Goal: Task Accomplishment & Management: Use online tool/utility

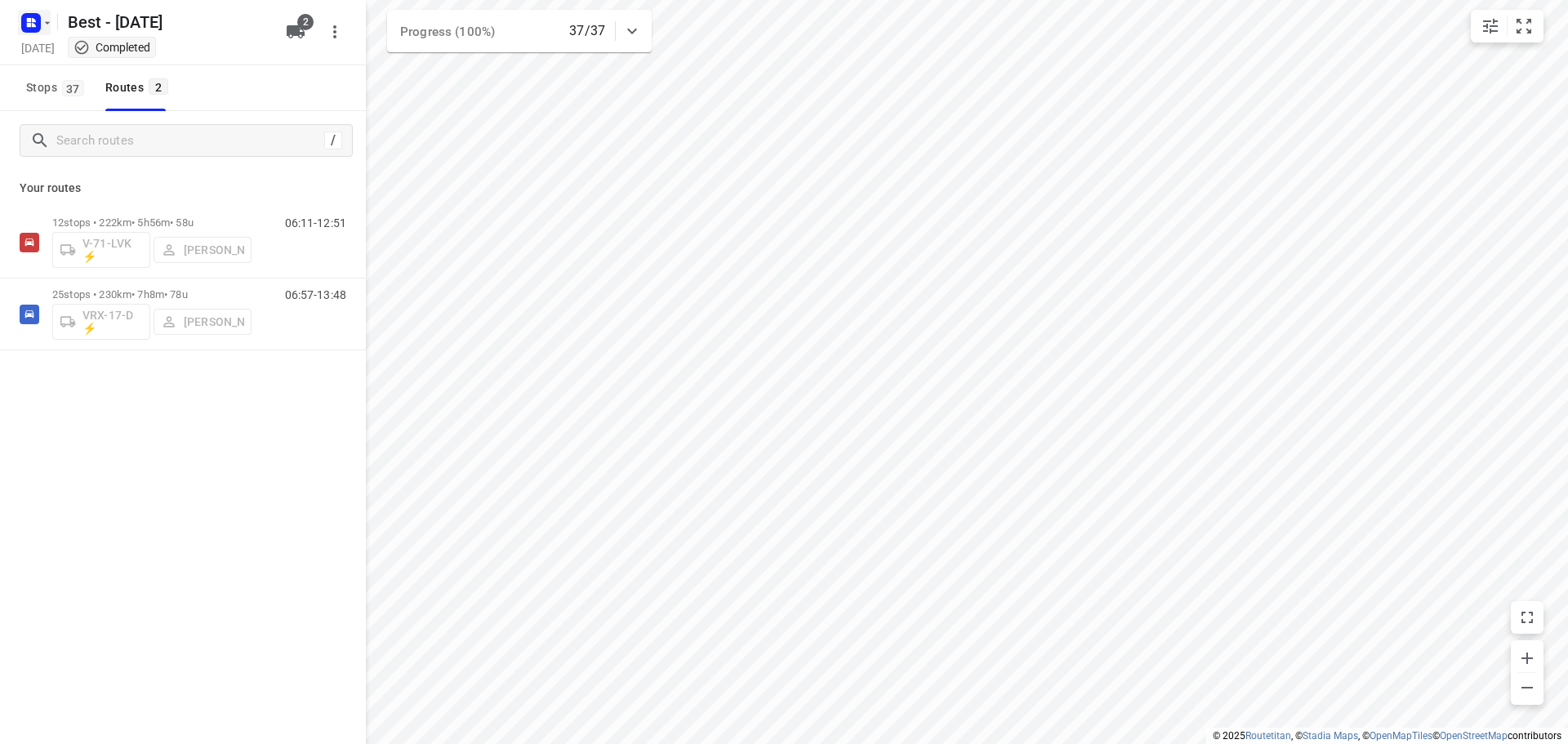
click at [23, 20] on rect "button" at bounding box center [31, 23] width 20 height 20
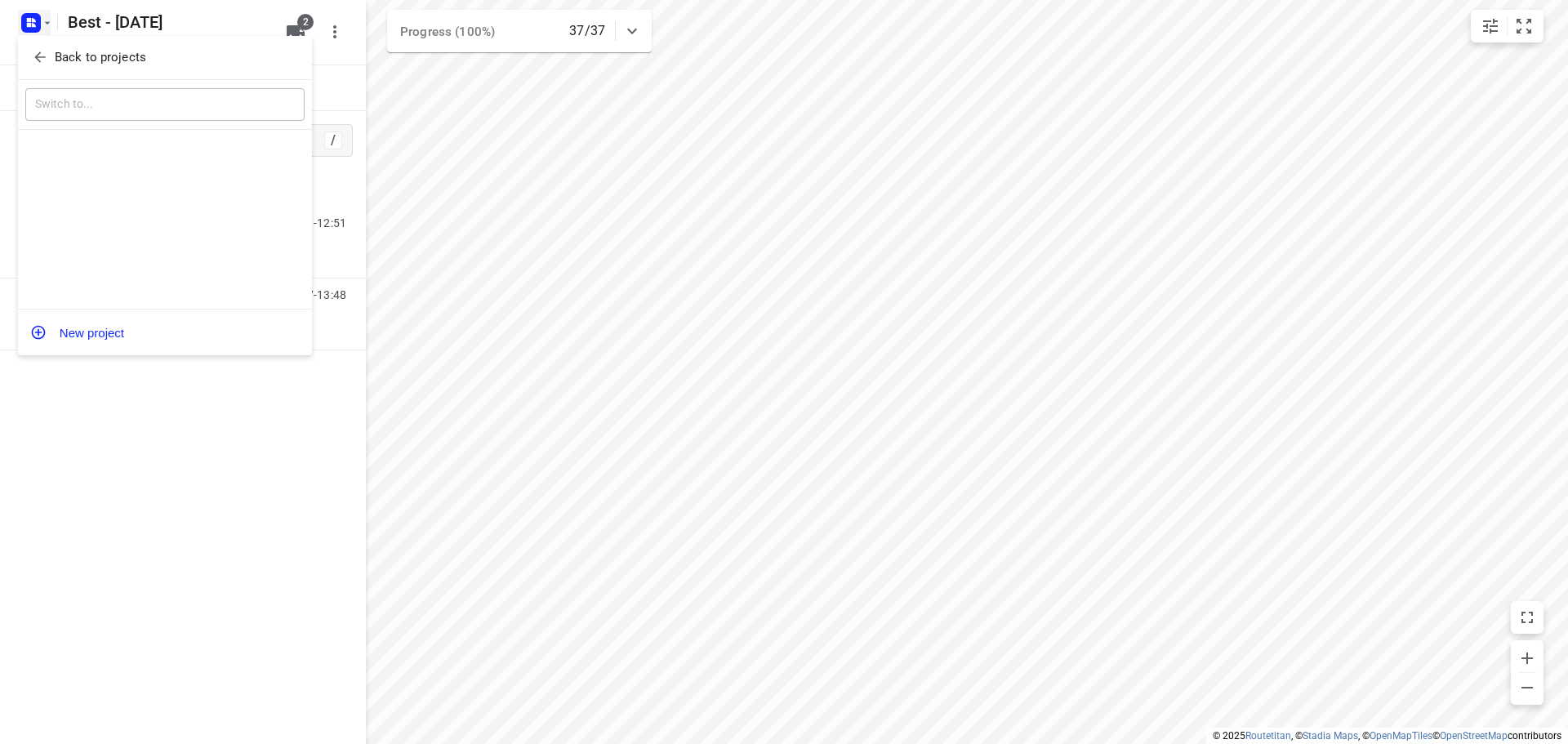
click at [42, 57] on icon "button" at bounding box center [39, 57] width 11 height 11
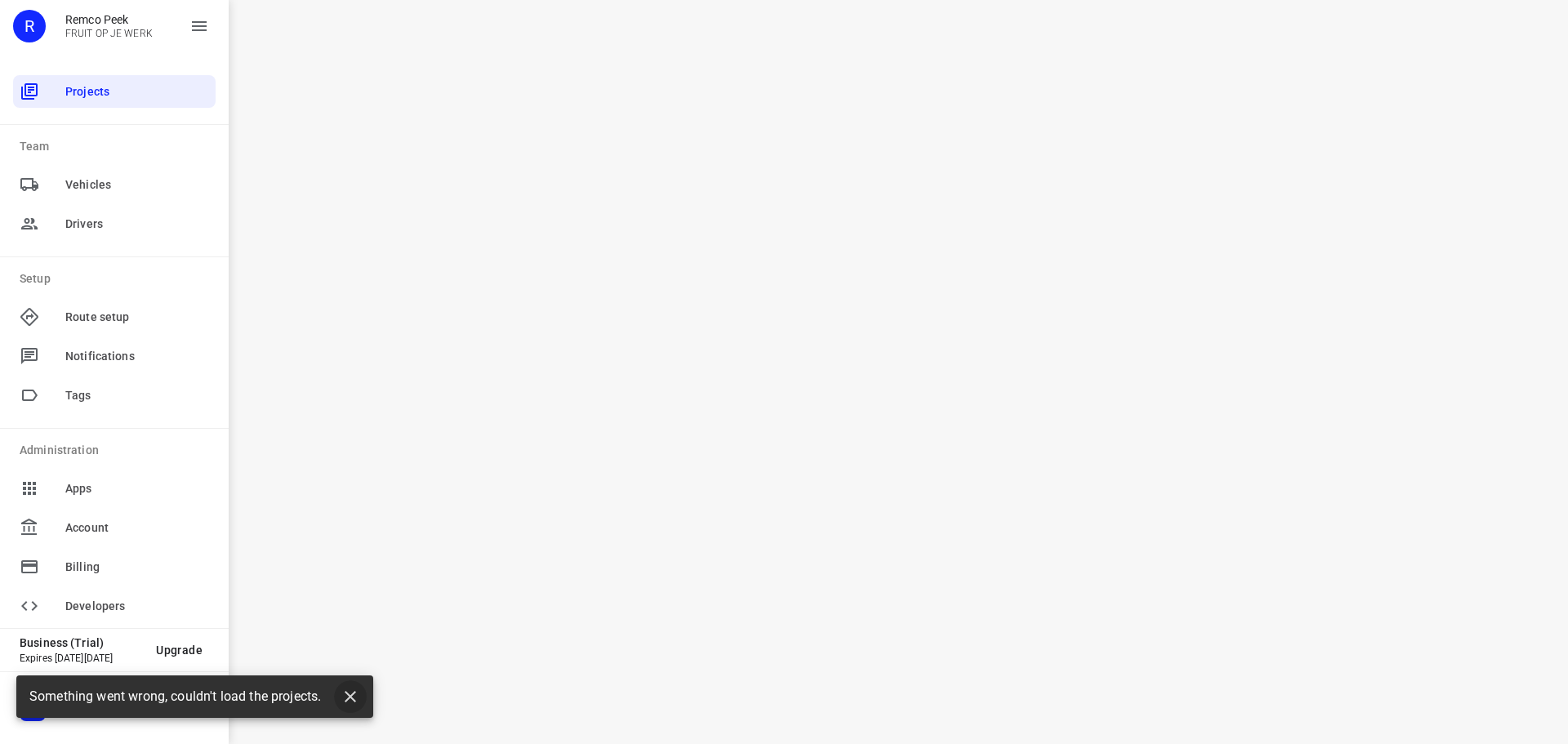
click at [348, 694] on icon "button" at bounding box center [351, 697] width 20 height 20
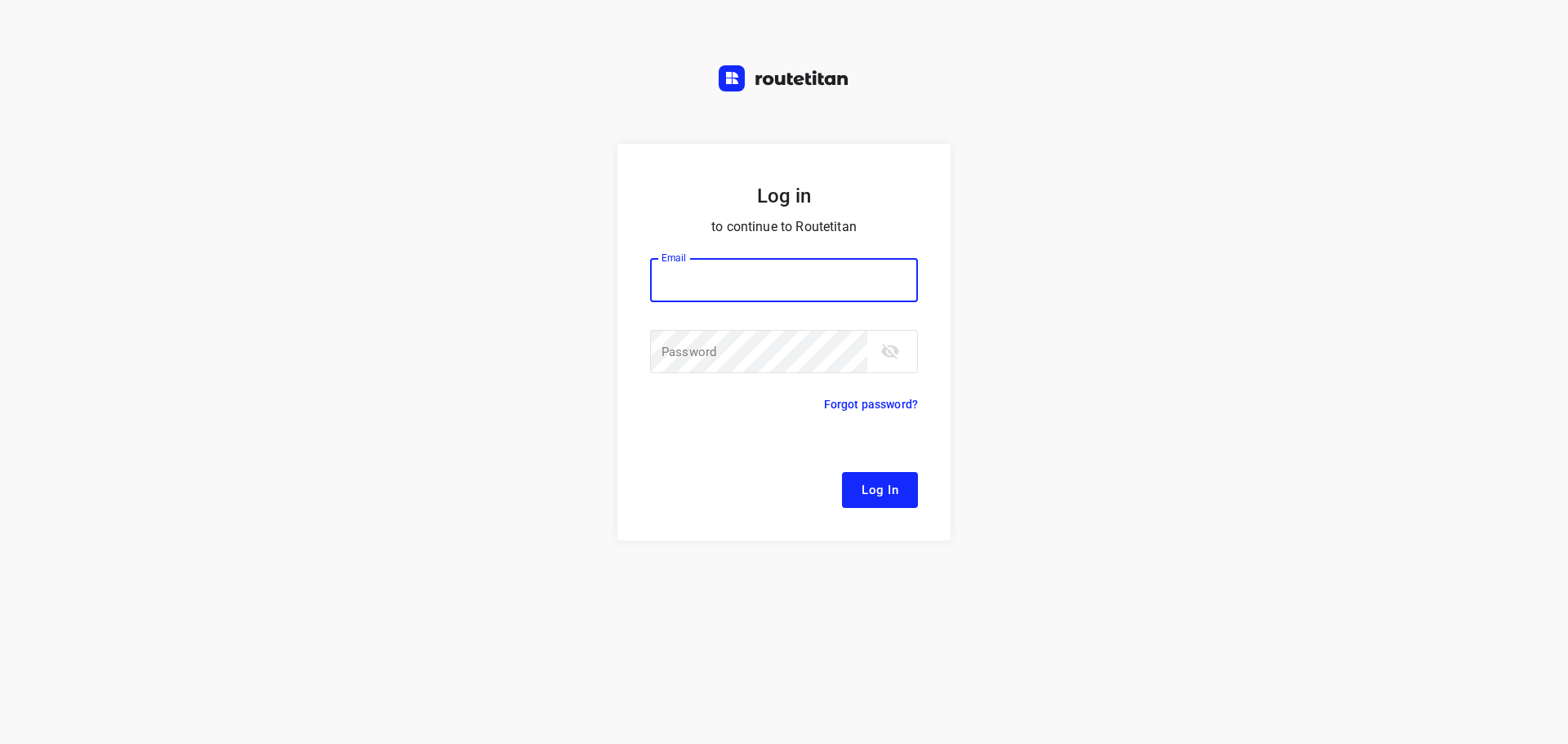
type input "[EMAIL_ADDRESS][DOMAIN_NAME]"
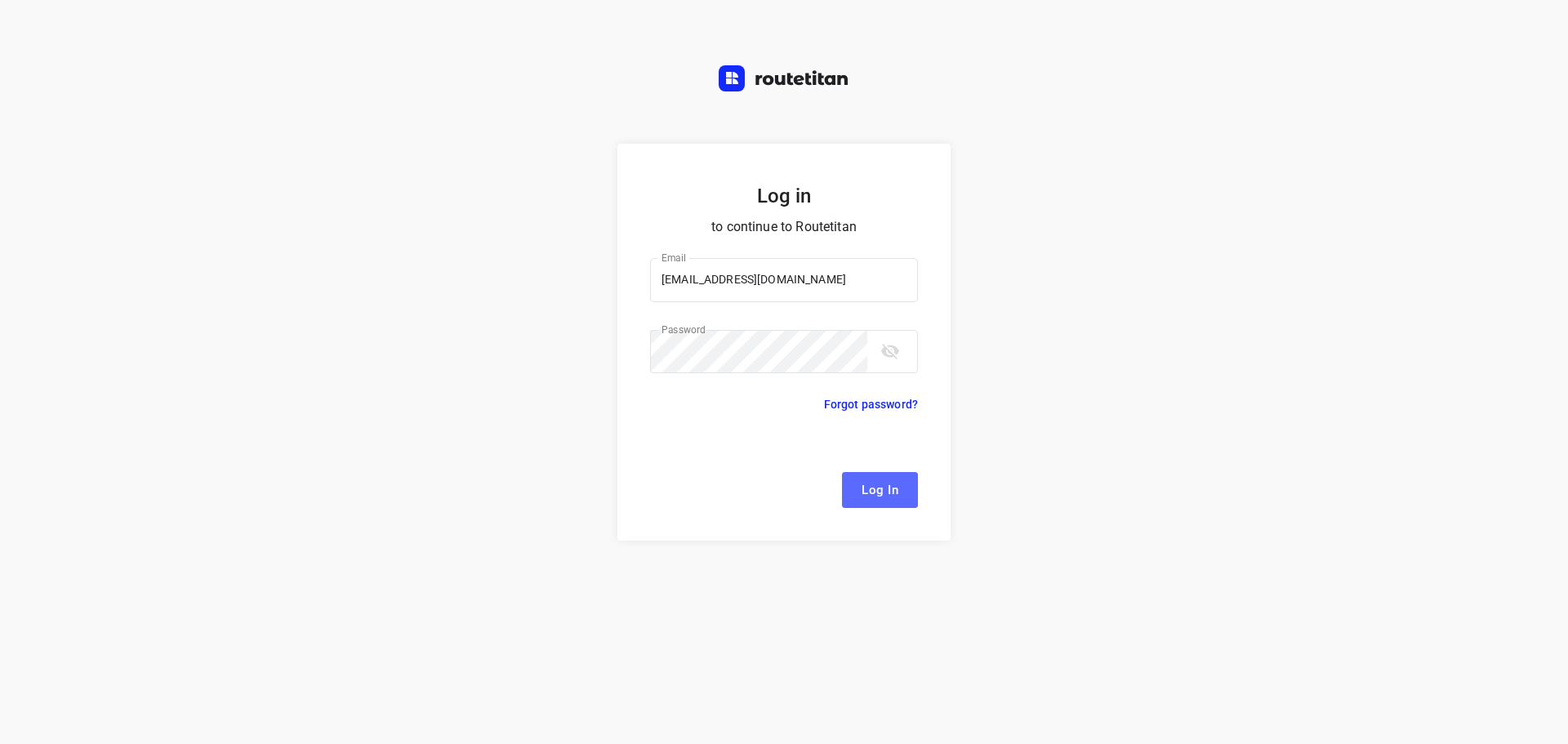
click at [890, 493] on span "Log In" at bounding box center [879, 490] width 37 height 21
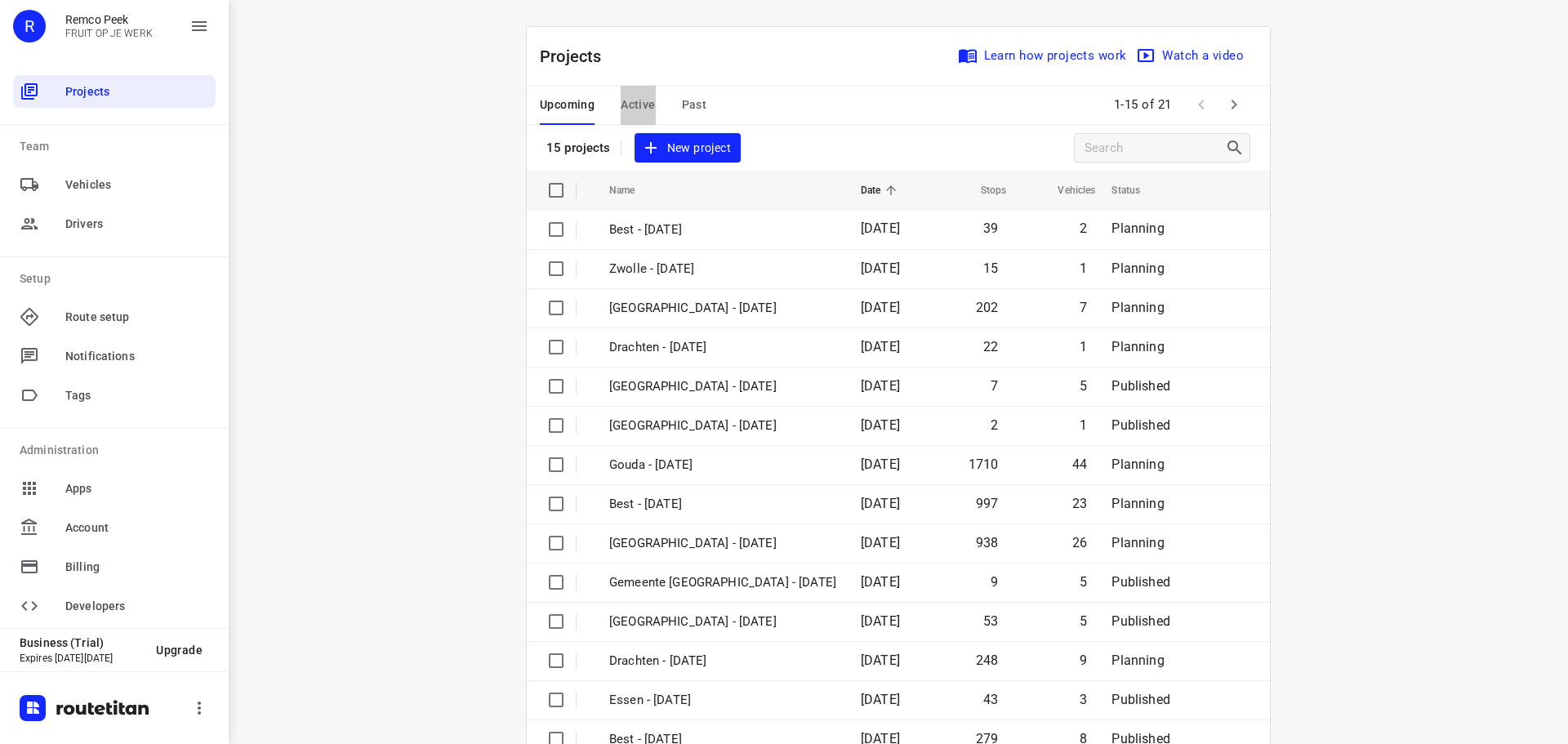
click at [633, 107] on span "Active" at bounding box center [638, 105] width 34 height 20
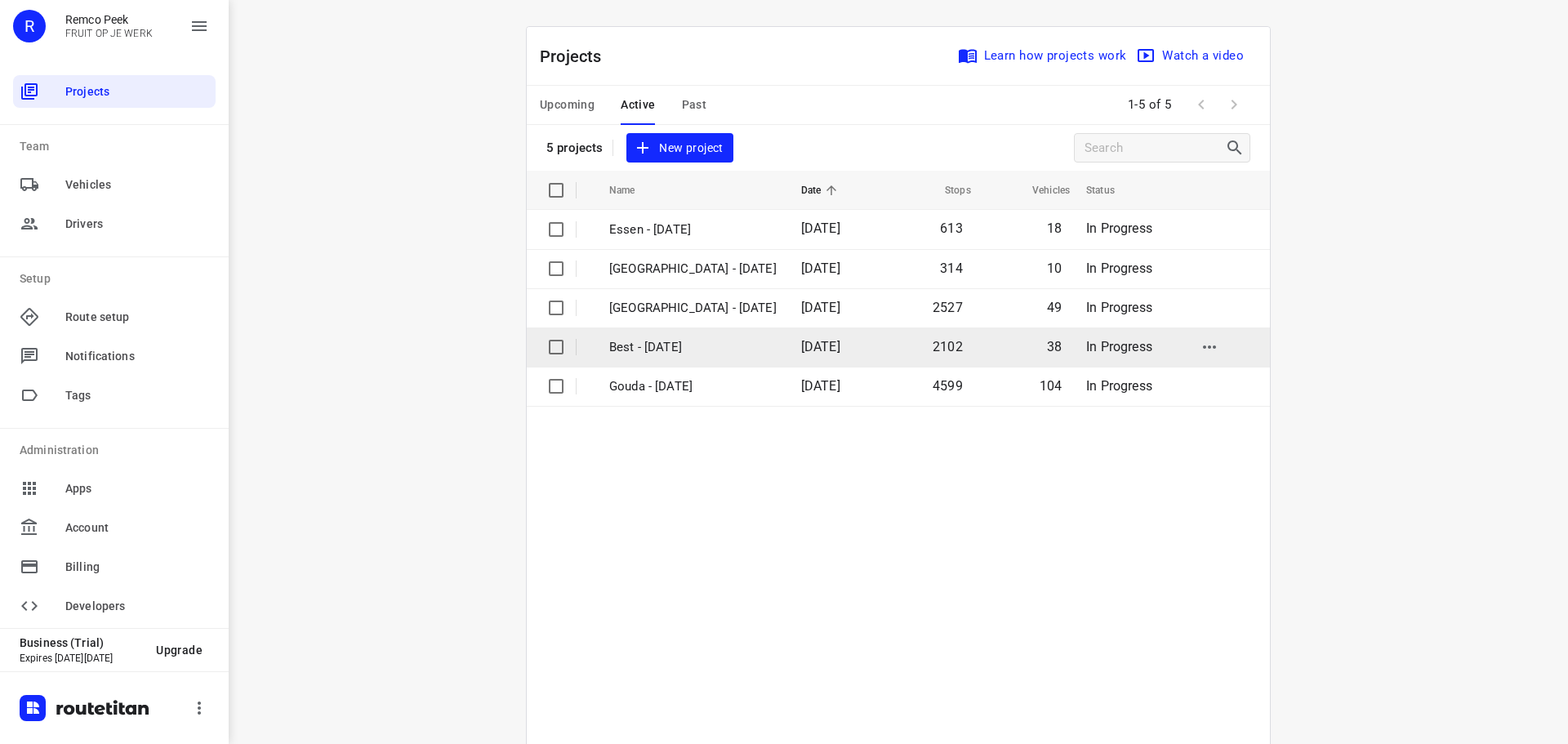
click at [665, 336] on td "Best - [DATE]" at bounding box center [690, 347] width 195 height 39
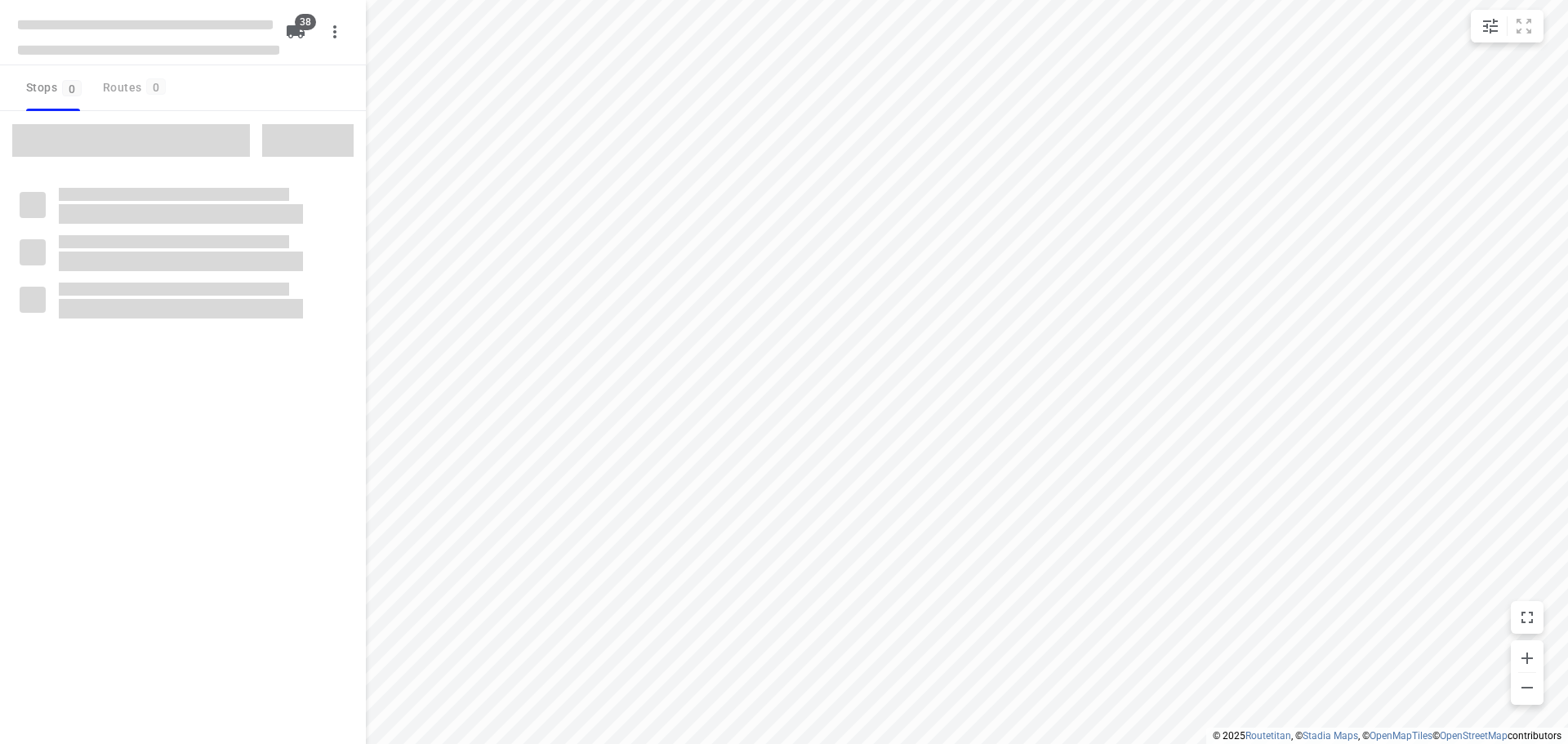
type input "distance"
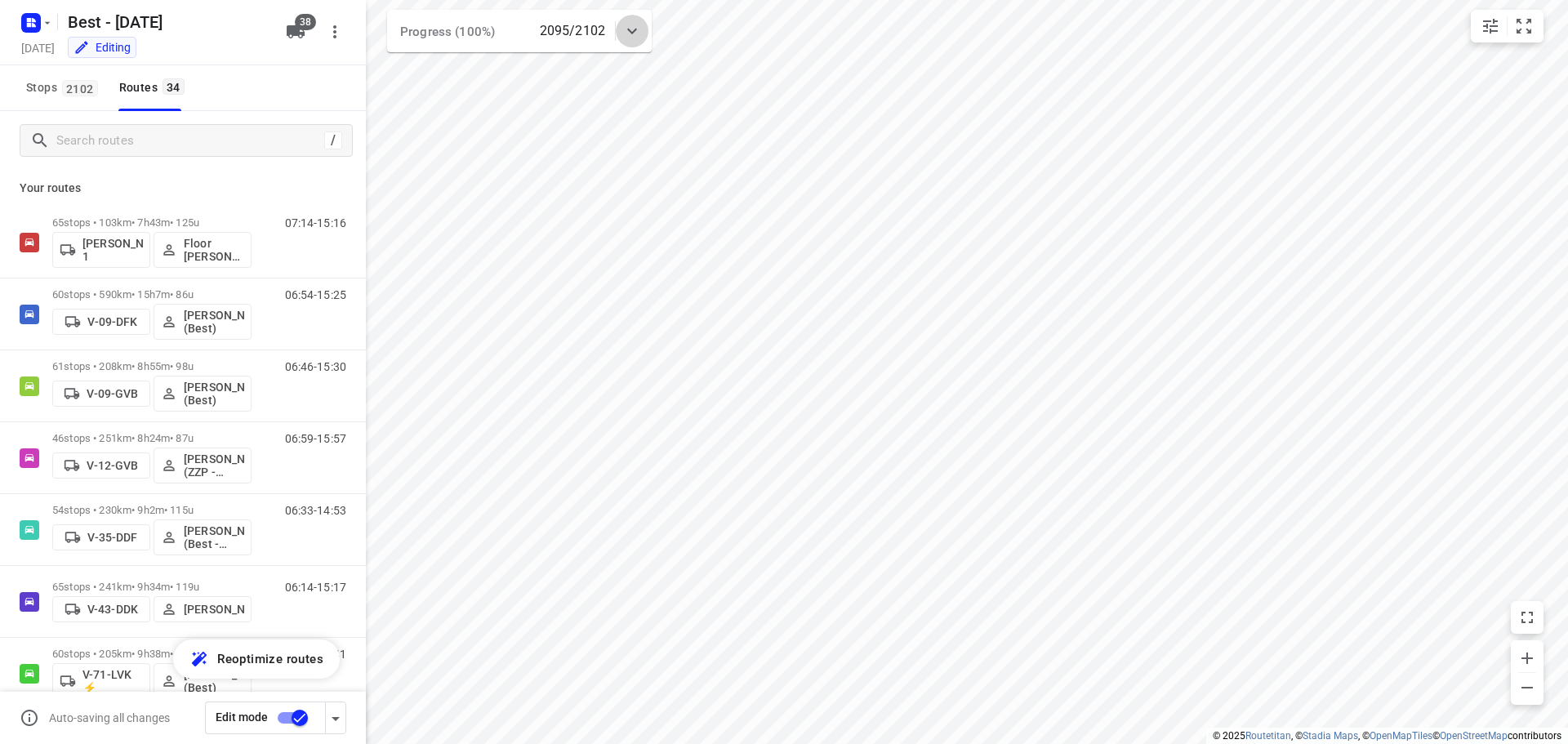
click at [637, 39] on icon at bounding box center [633, 31] width 20 height 20
click at [524, 105] on icon "button" at bounding box center [520, 102] width 20 height 20
